Goal: Information Seeking & Learning: Find specific fact

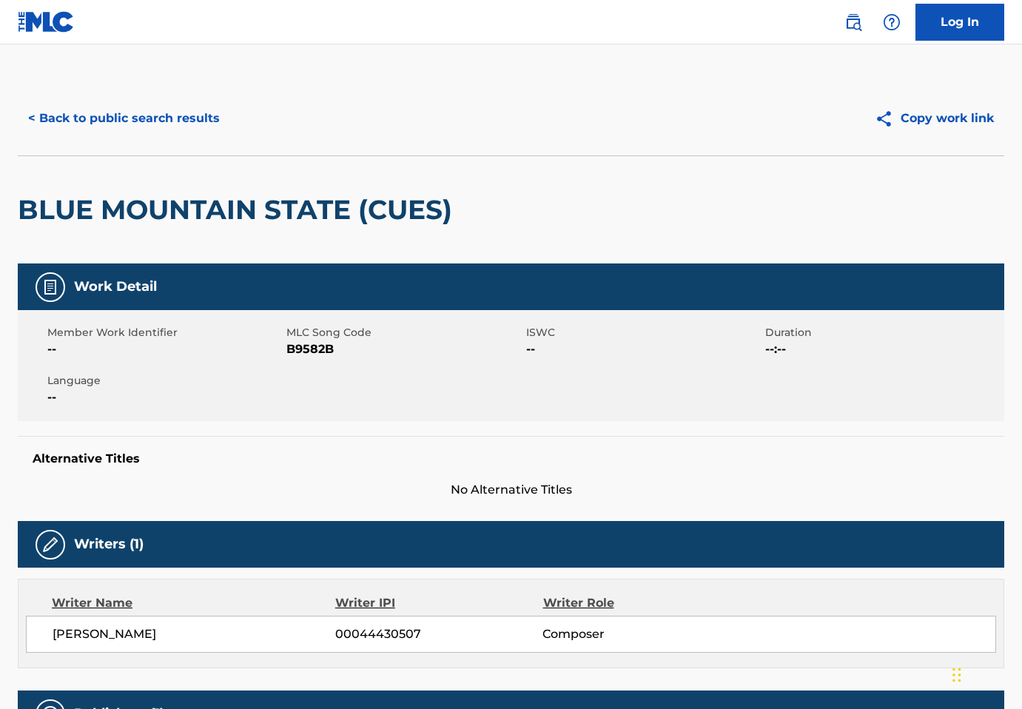
scroll to position [371, 0]
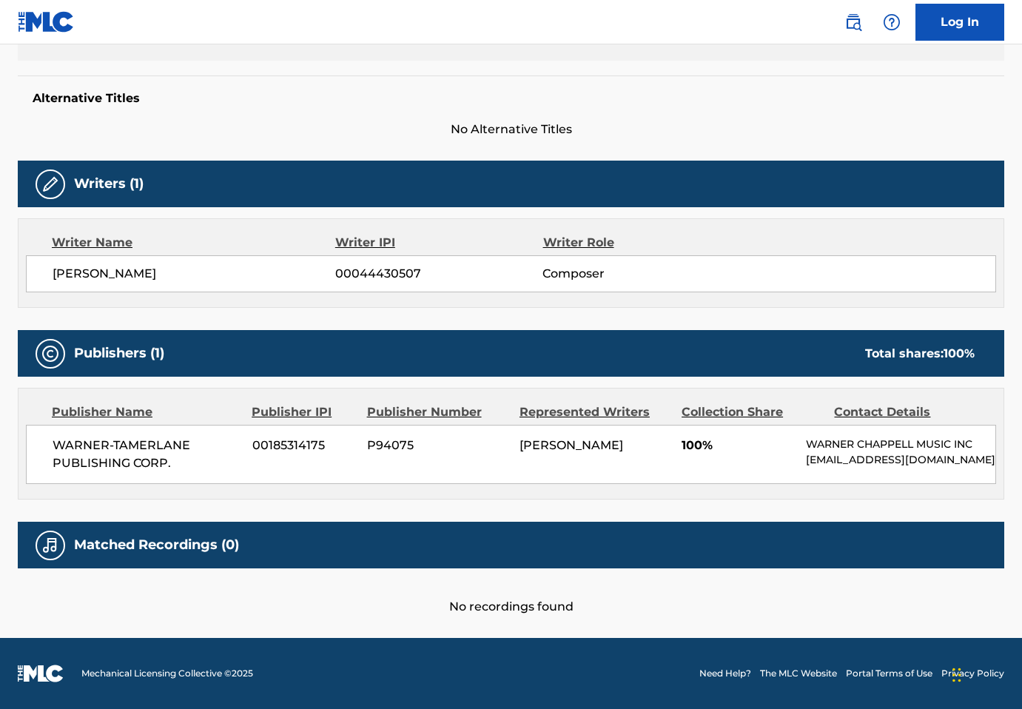
click at [857, 19] on img at bounding box center [853, 22] width 18 height 18
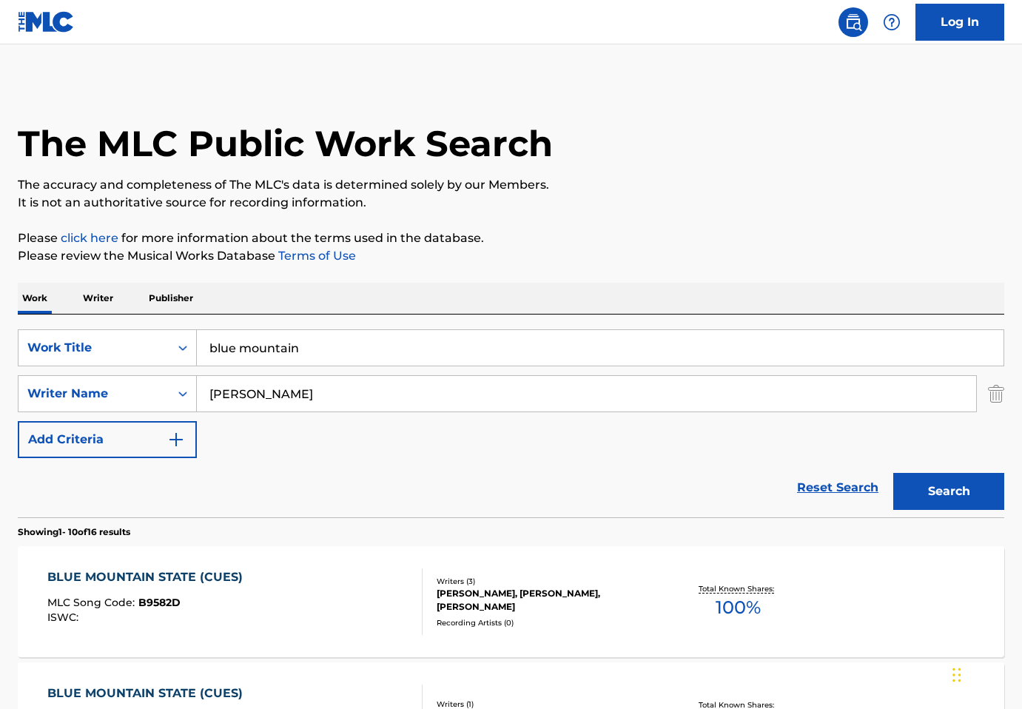
click at [420, 343] on input "blue mountain" at bounding box center [600, 348] width 806 height 36
paste input "Dexter's Laboratory"
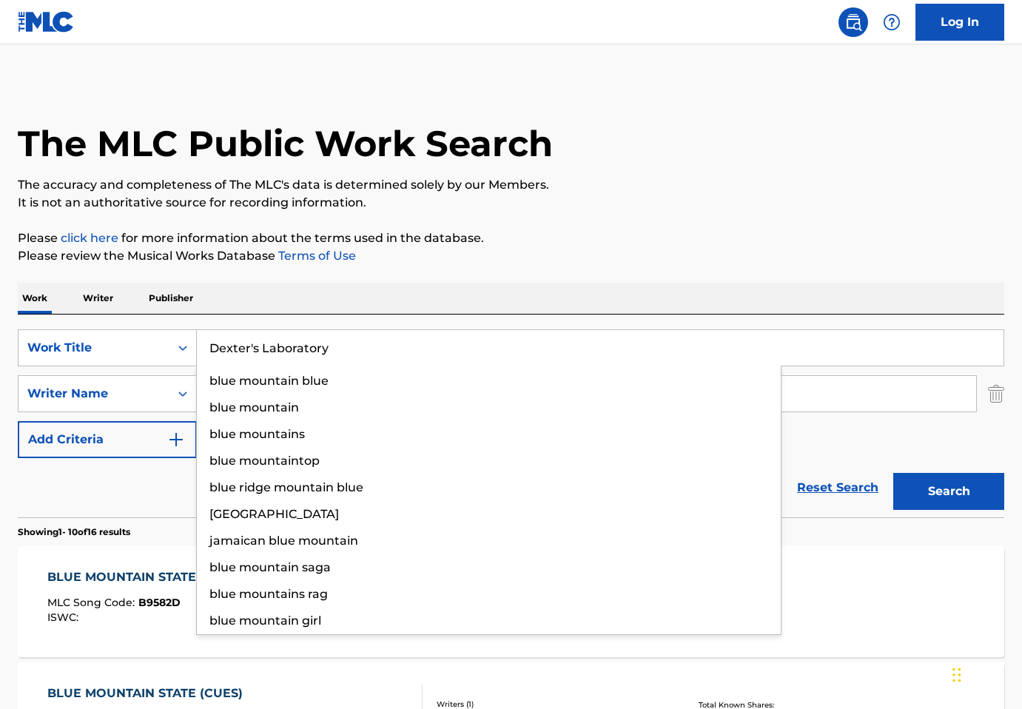
type input "Dexter's Laboratory"
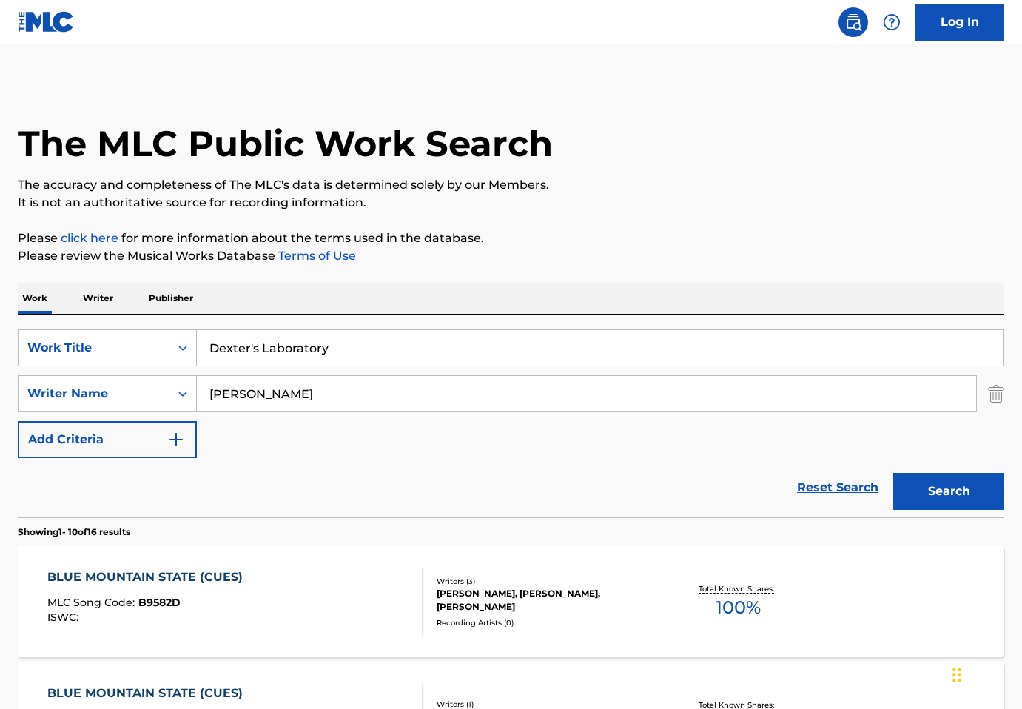
click at [400, 408] on input "[PERSON_NAME]" at bounding box center [586, 394] width 779 height 36
paste input "[PERSON_NAME]"
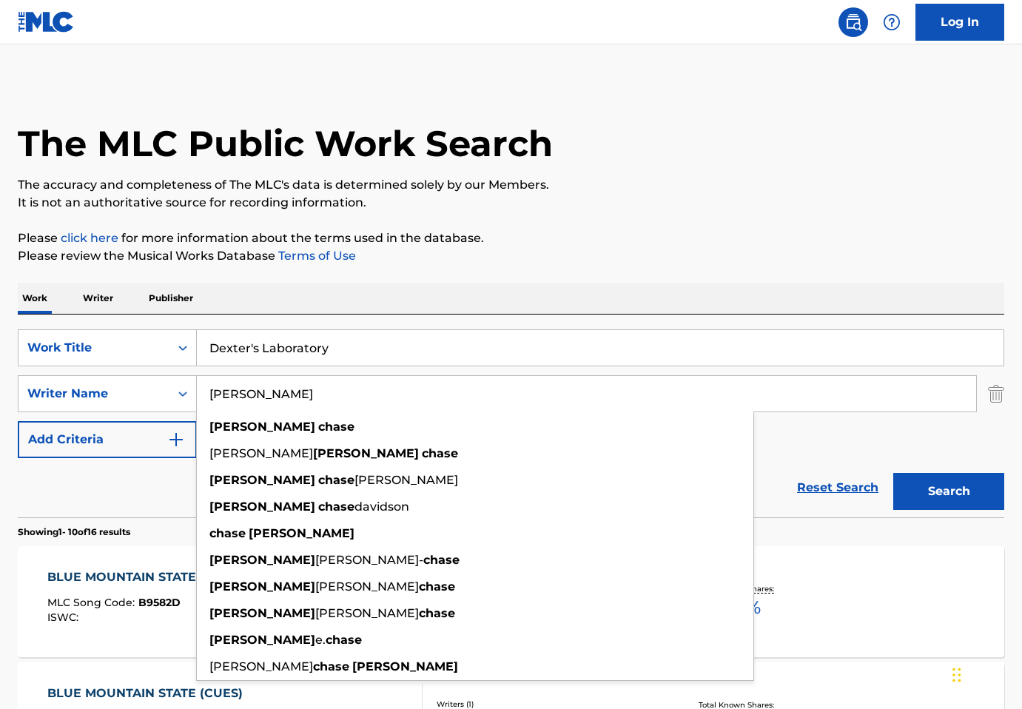
type input "[PERSON_NAME]"
click at [920, 493] on button "Search" at bounding box center [948, 491] width 111 height 37
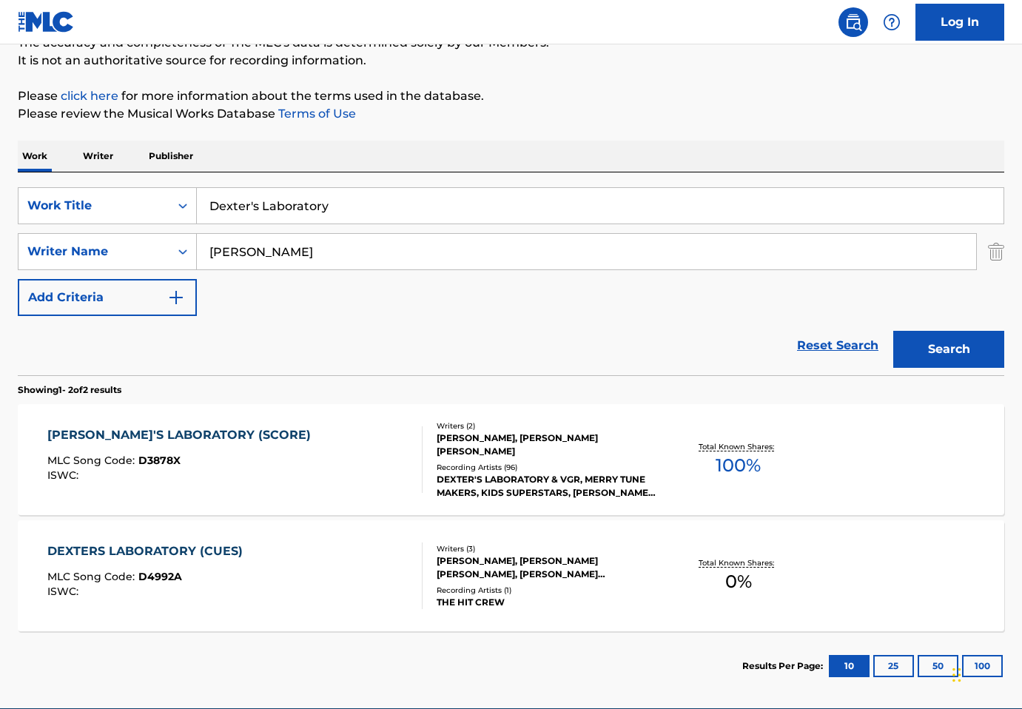
scroll to position [148, 0]
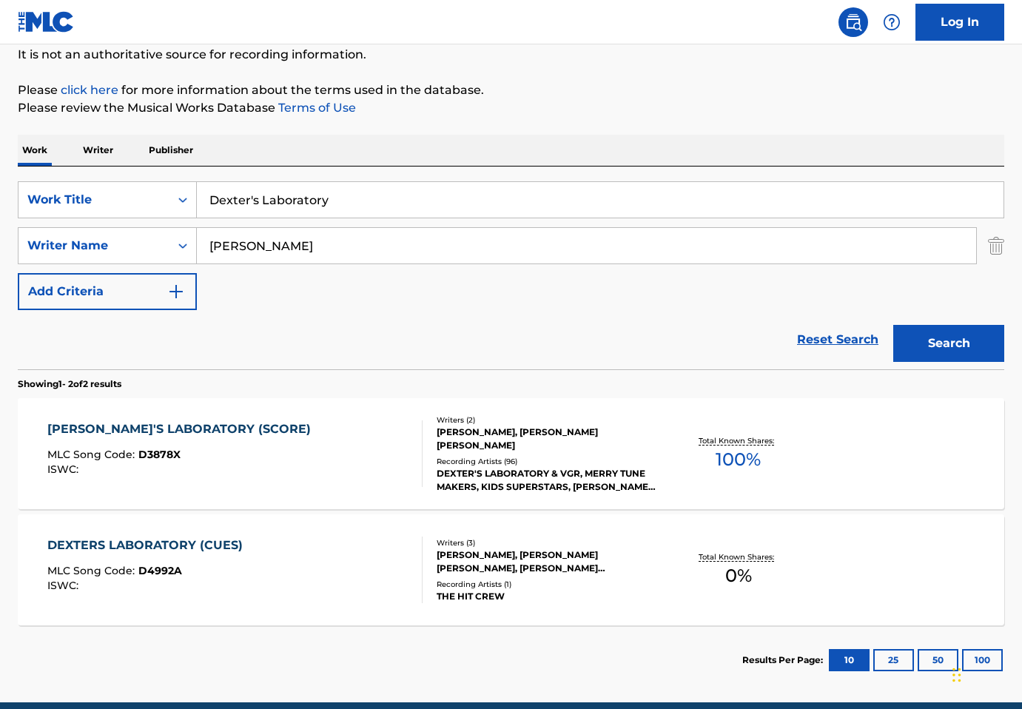
click at [371, 473] on div "DEXTER'S LABORATORY (SCORE) MLC Song Code : D3878X ISWC :" at bounding box center [234, 453] width 375 height 67
